Goal: Transaction & Acquisition: Download file/media

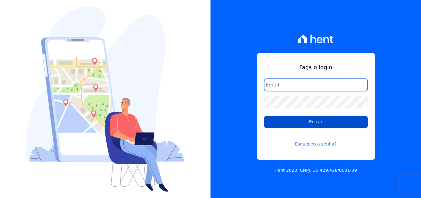
type input "[EMAIL_ADDRESS][DOMAIN_NAME]"
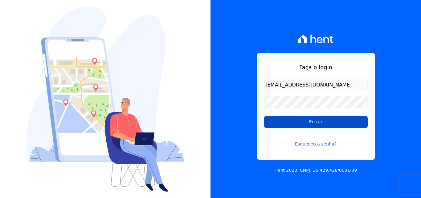
click at [303, 124] on input "Entrar" at bounding box center [316, 122] width 104 height 12
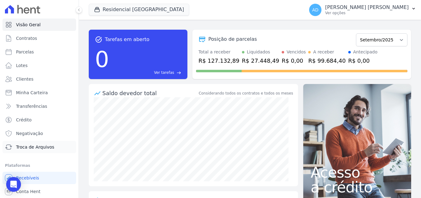
click at [29, 147] on span "Troca de Arquivos" at bounding box center [35, 147] width 38 height 6
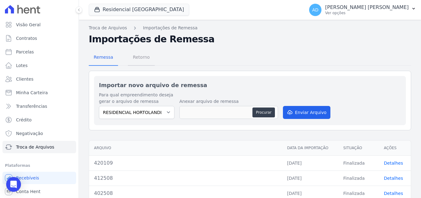
click at [142, 59] on span "Retorno" at bounding box center [141, 57] width 24 height 12
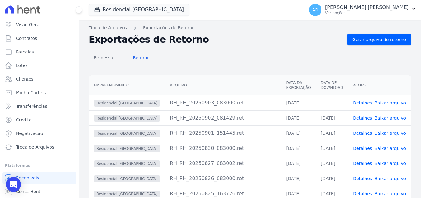
click at [376, 103] on link "Baixar arquivo" at bounding box center [389, 102] width 31 height 5
